Goal: Task Accomplishment & Management: Manage account settings

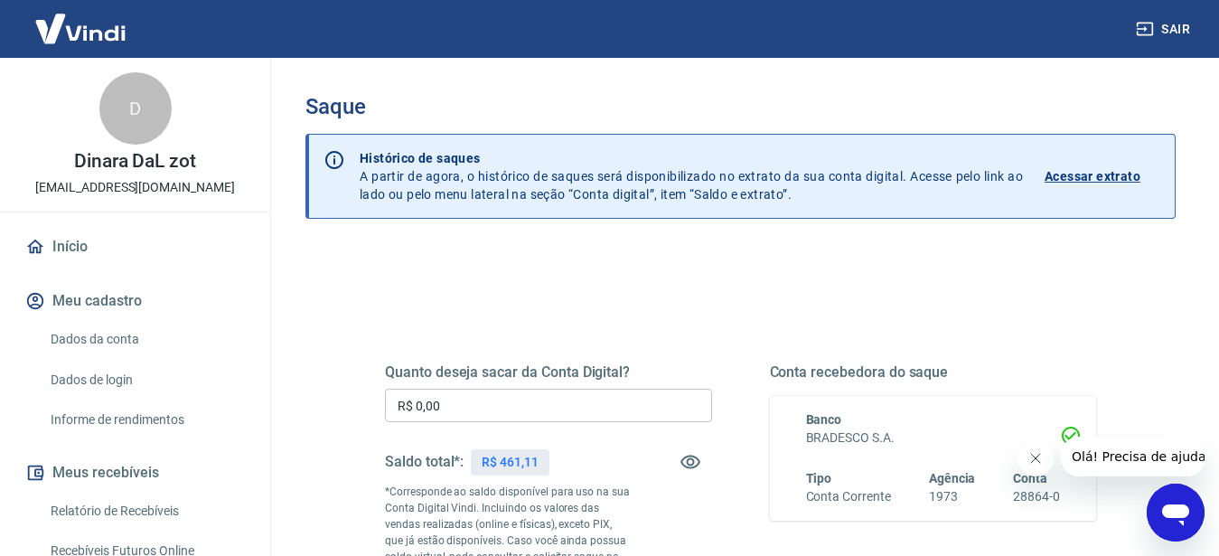
click at [475, 400] on input "R$ 0,00" at bounding box center [548, 405] width 327 height 33
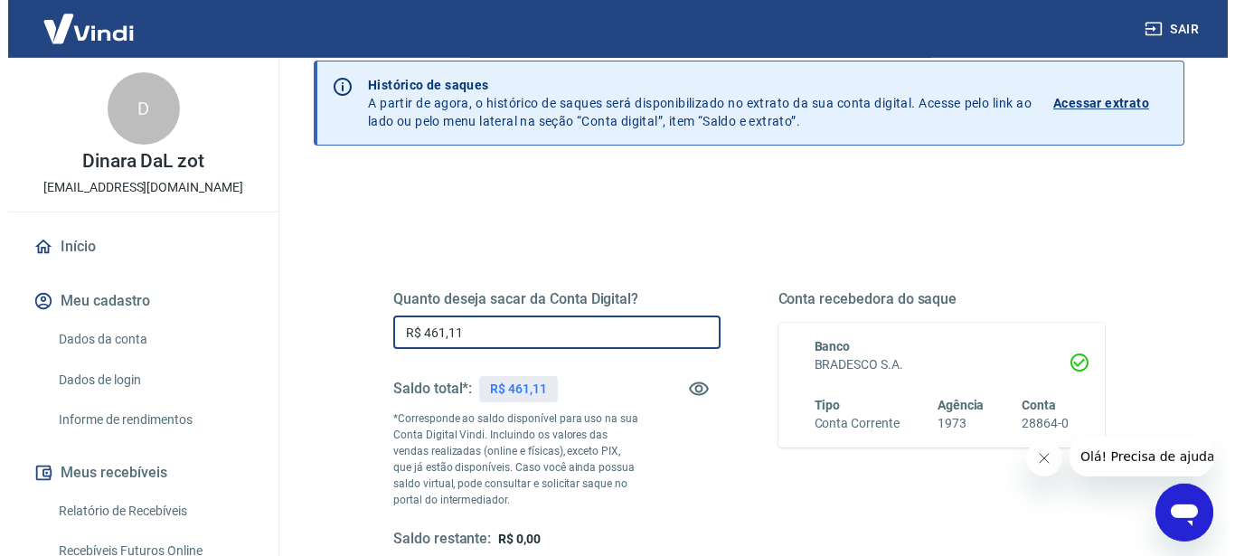
scroll to position [354, 0]
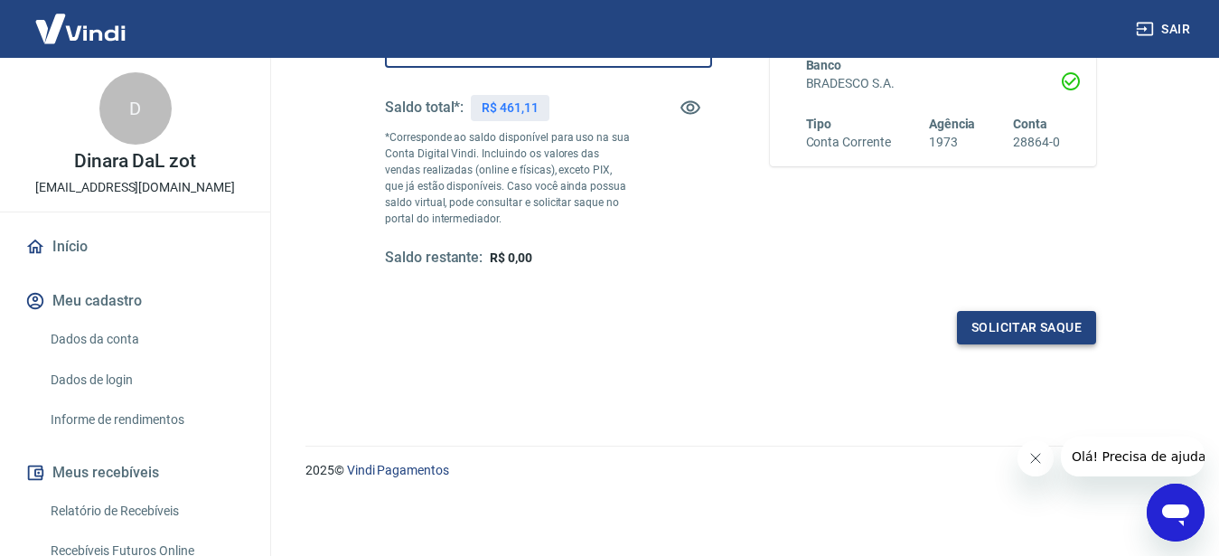
type input "R$ 461,11"
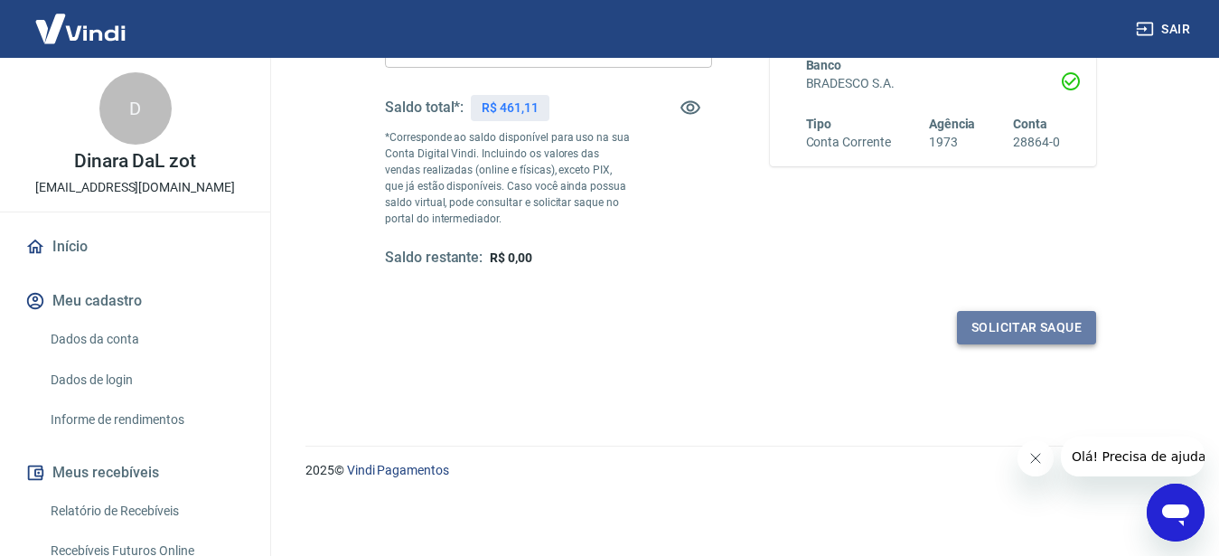
click at [1022, 330] on button "Solicitar saque" at bounding box center [1026, 327] width 139 height 33
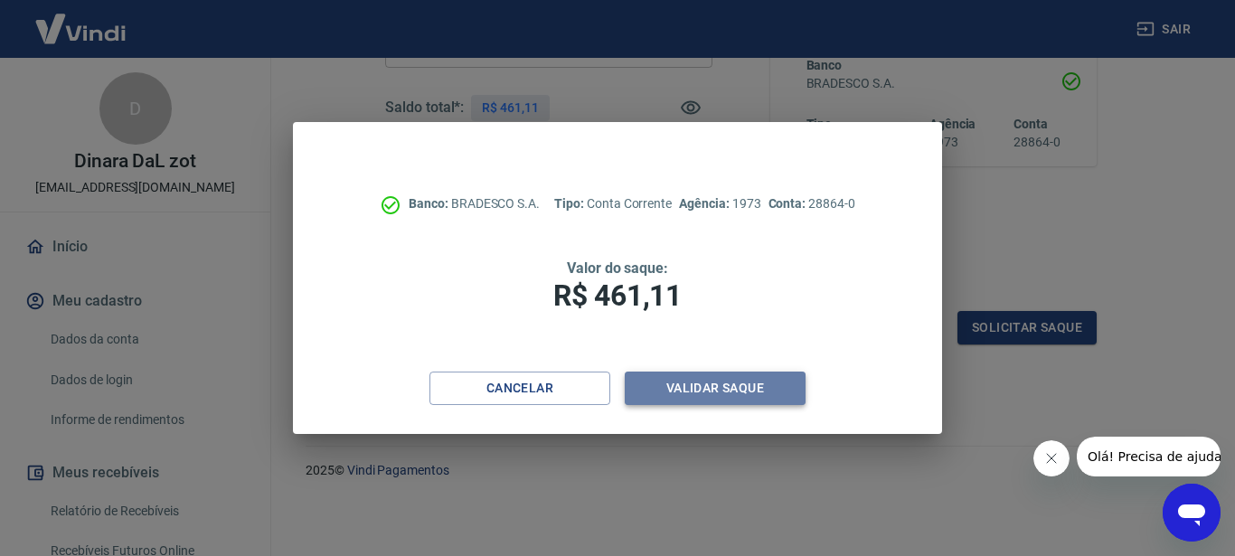
click at [723, 394] on button "Validar saque" at bounding box center [715, 387] width 181 height 33
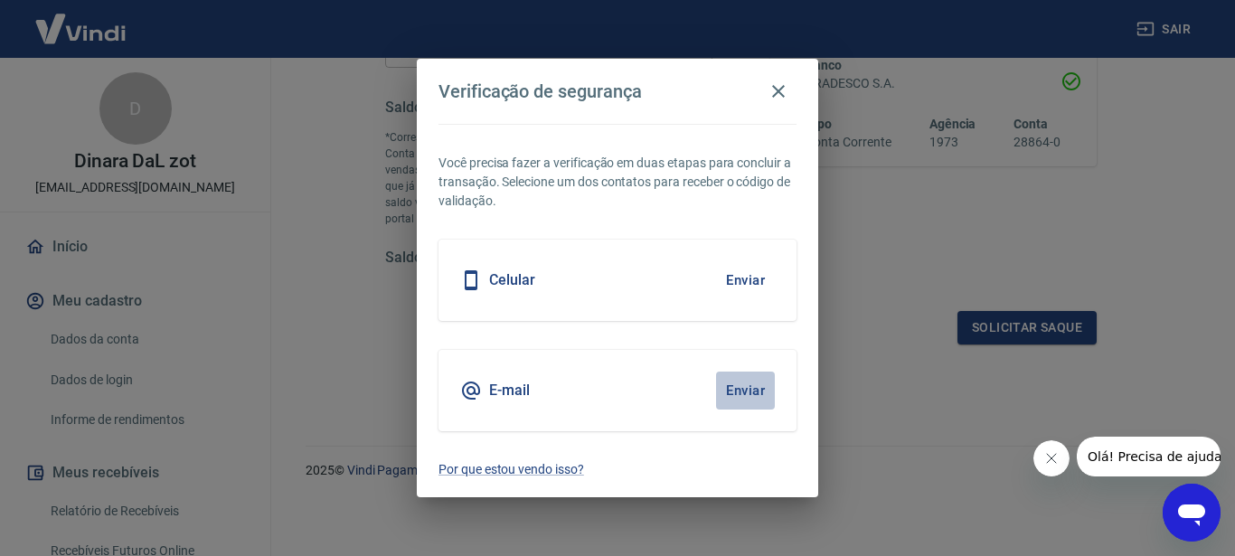
click at [723, 394] on button "Enviar" at bounding box center [745, 390] width 59 height 38
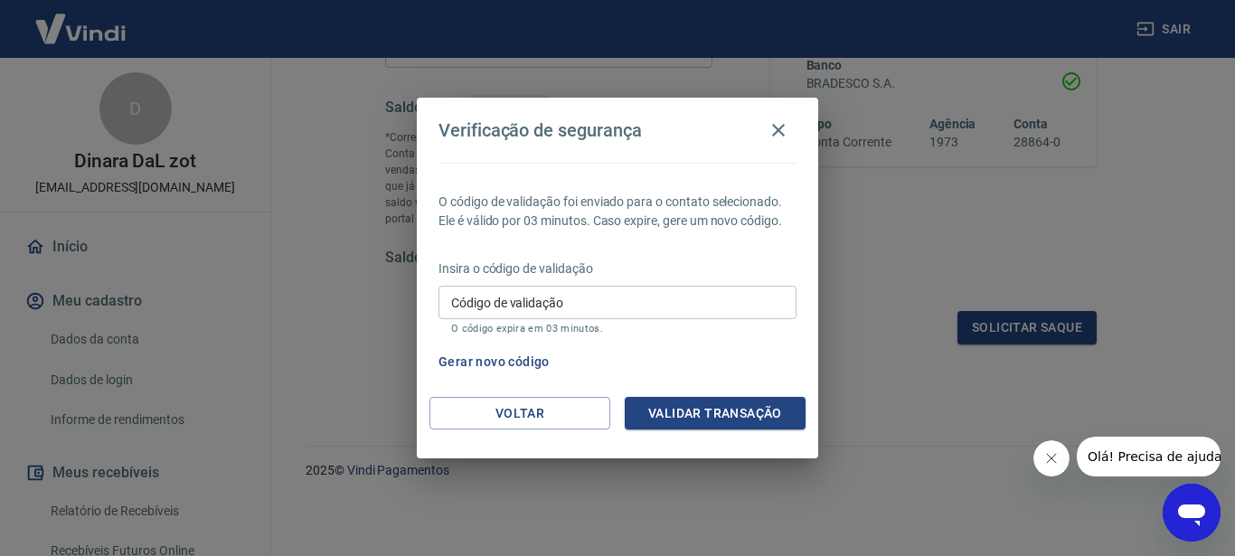
click at [657, 287] on input "Código de validação" at bounding box center [617, 302] width 358 height 33
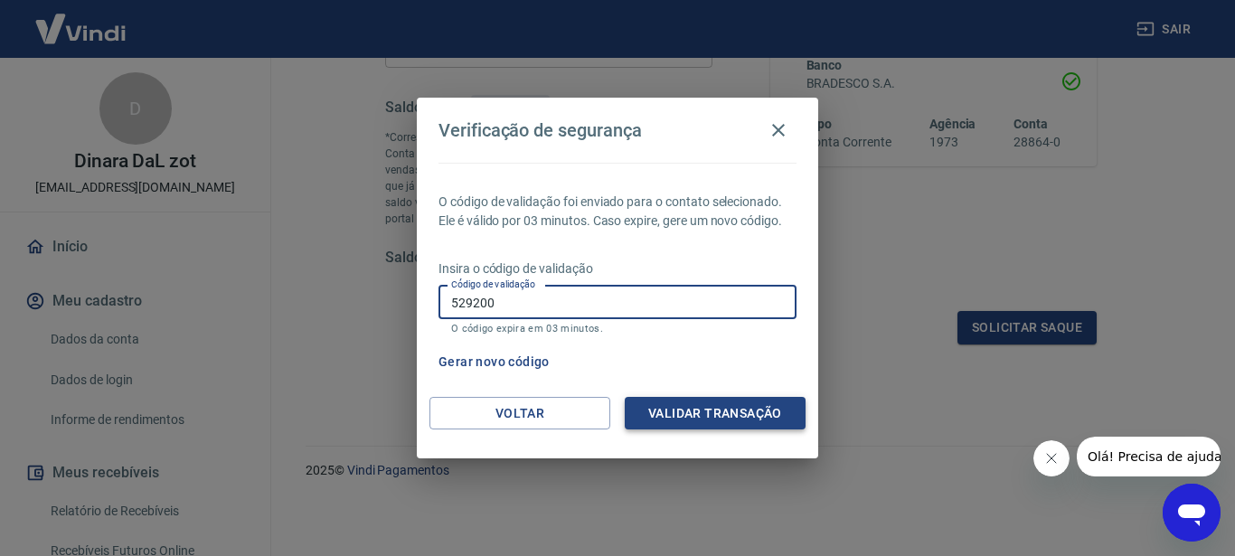
type input "529200"
click at [709, 412] on button "Validar transação" at bounding box center [715, 413] width 181 height 33
